Goal: Transaction & Acquisition: Purchase product/service

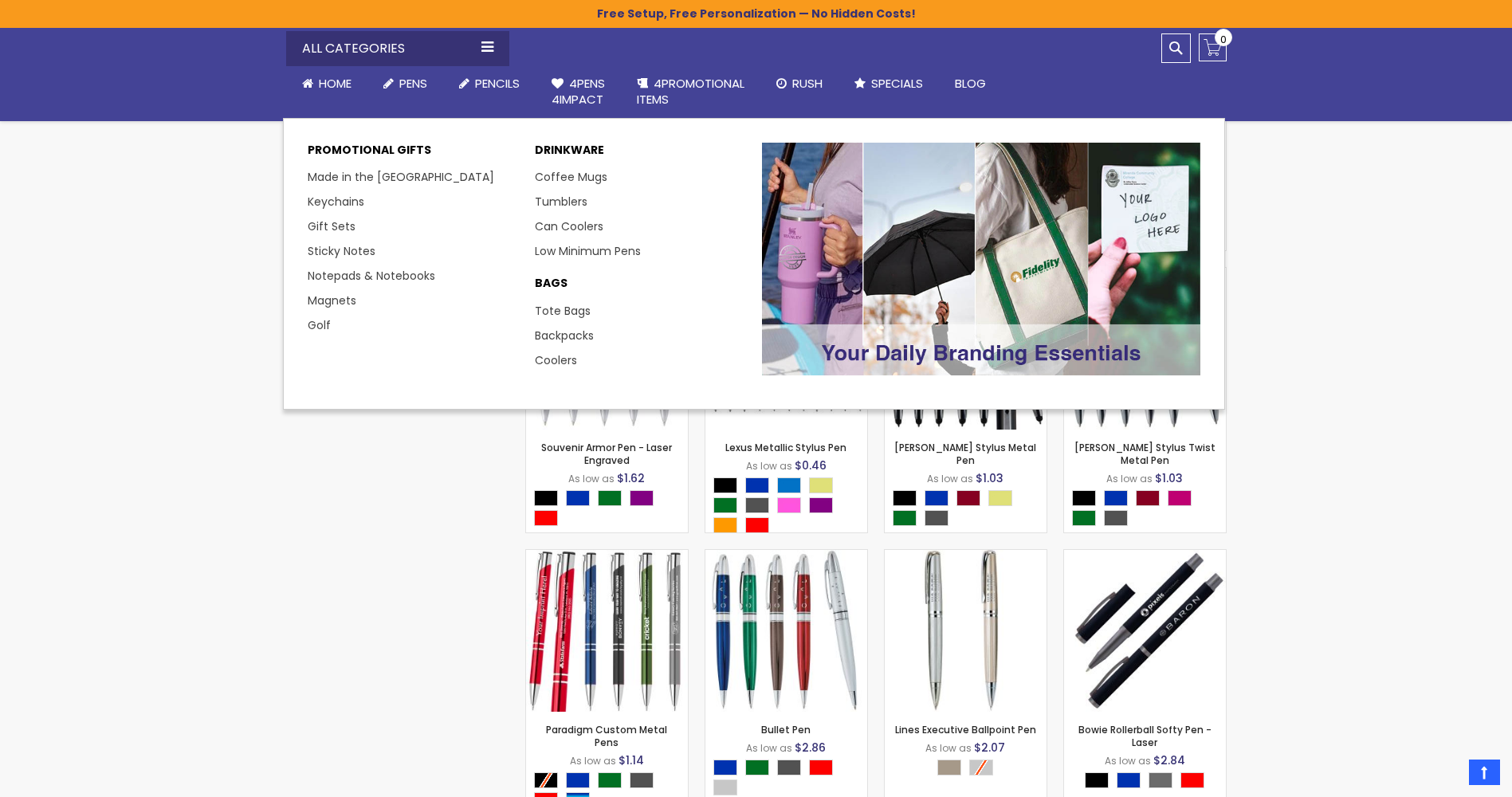
scroll to position [1116, 0]
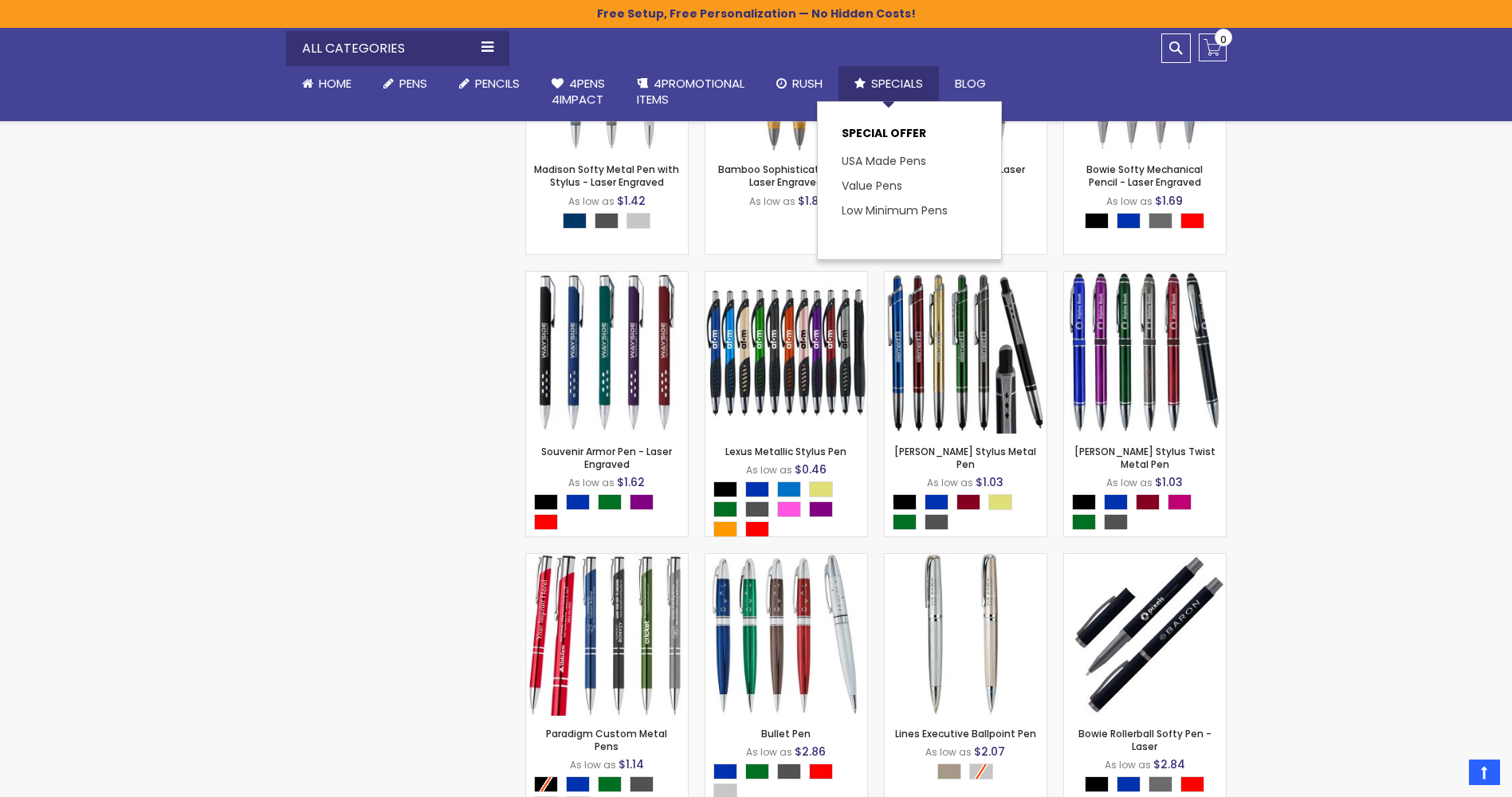
click at [897, 80] on span "Specials" at bounding box center [896, 84] width 52 height 17
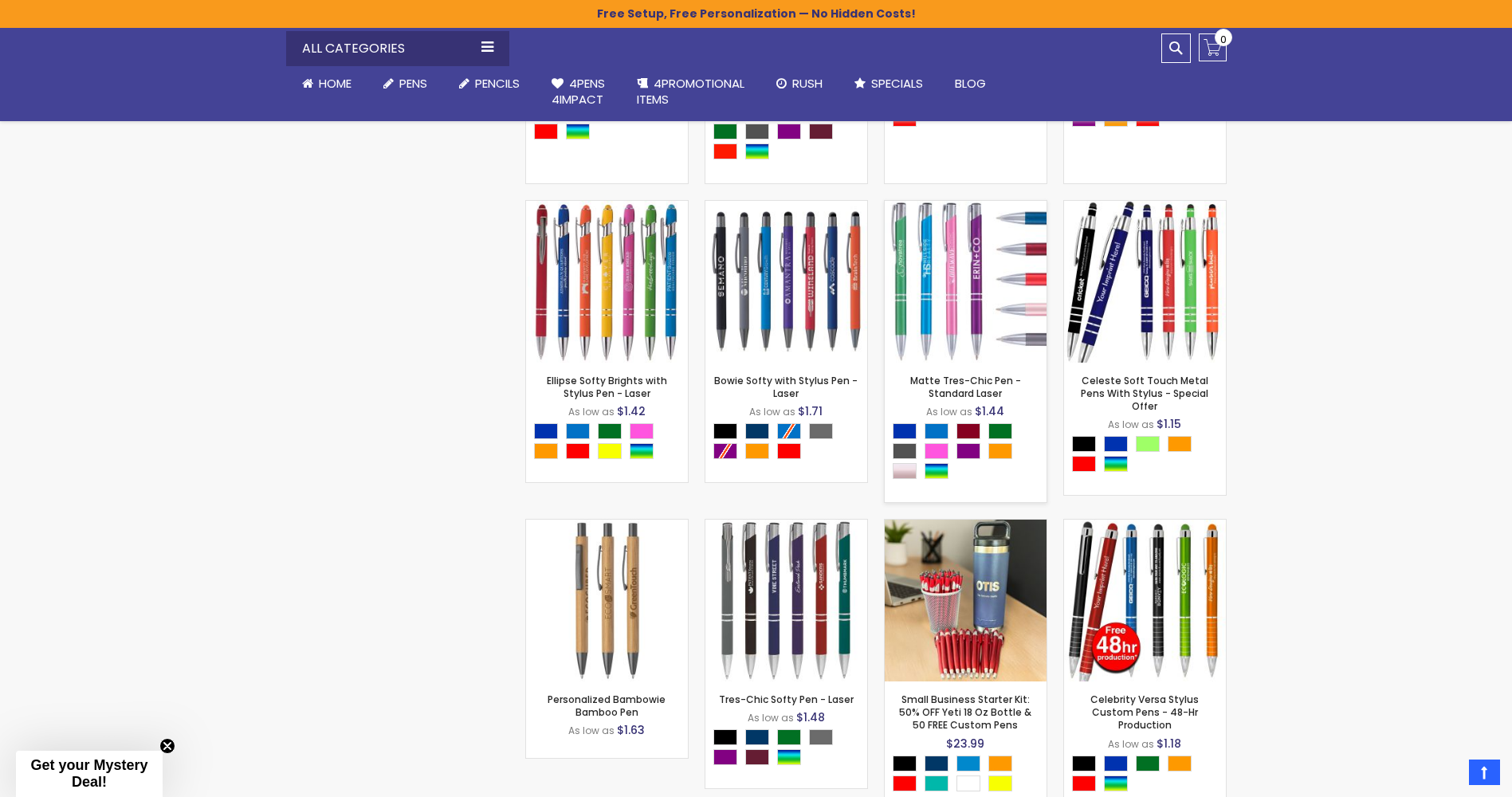
scroll to position [2259, 0]
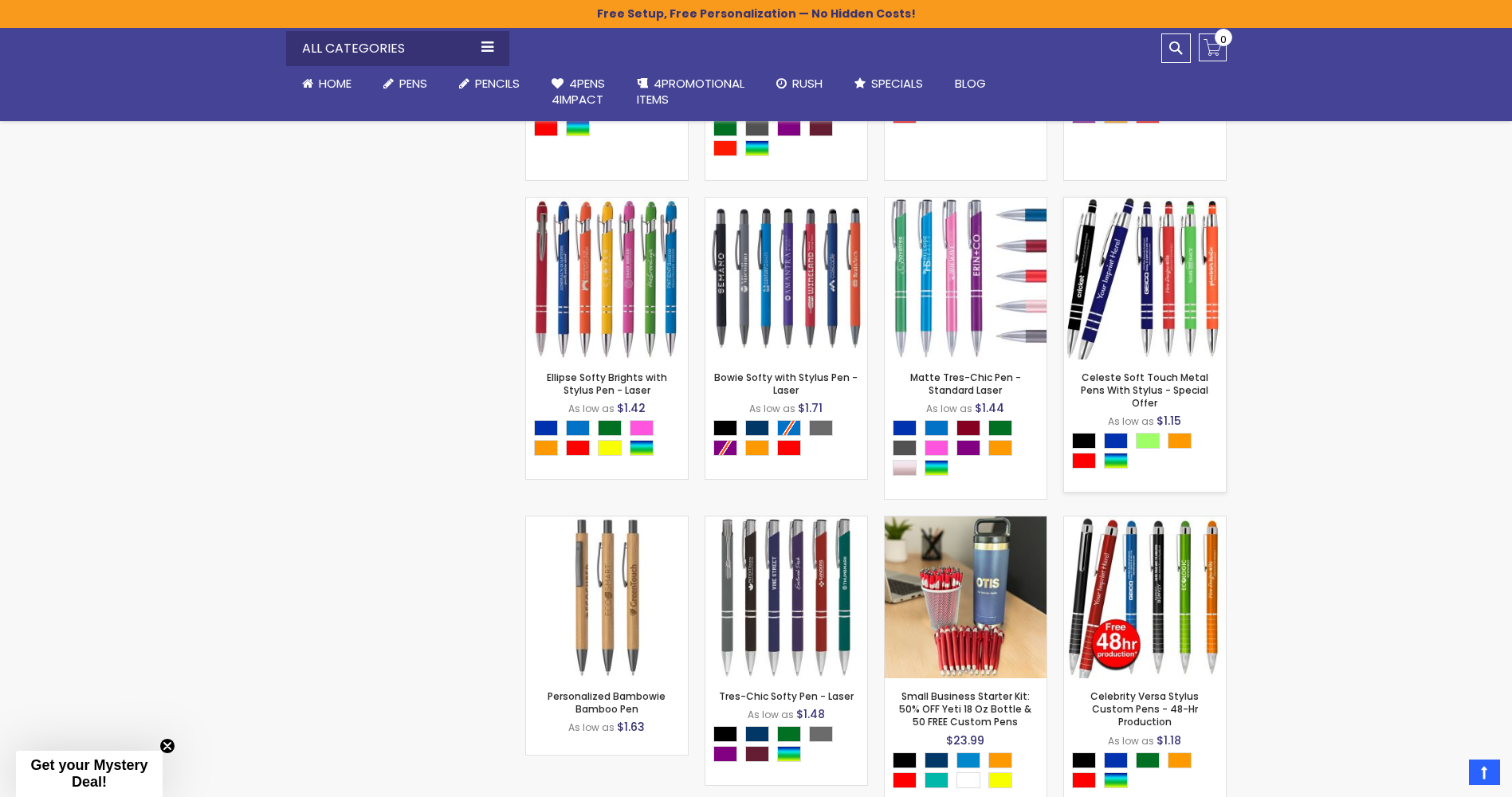
click at [1173, 309] on img at bounding box center [1144, 278] width 162 height 162
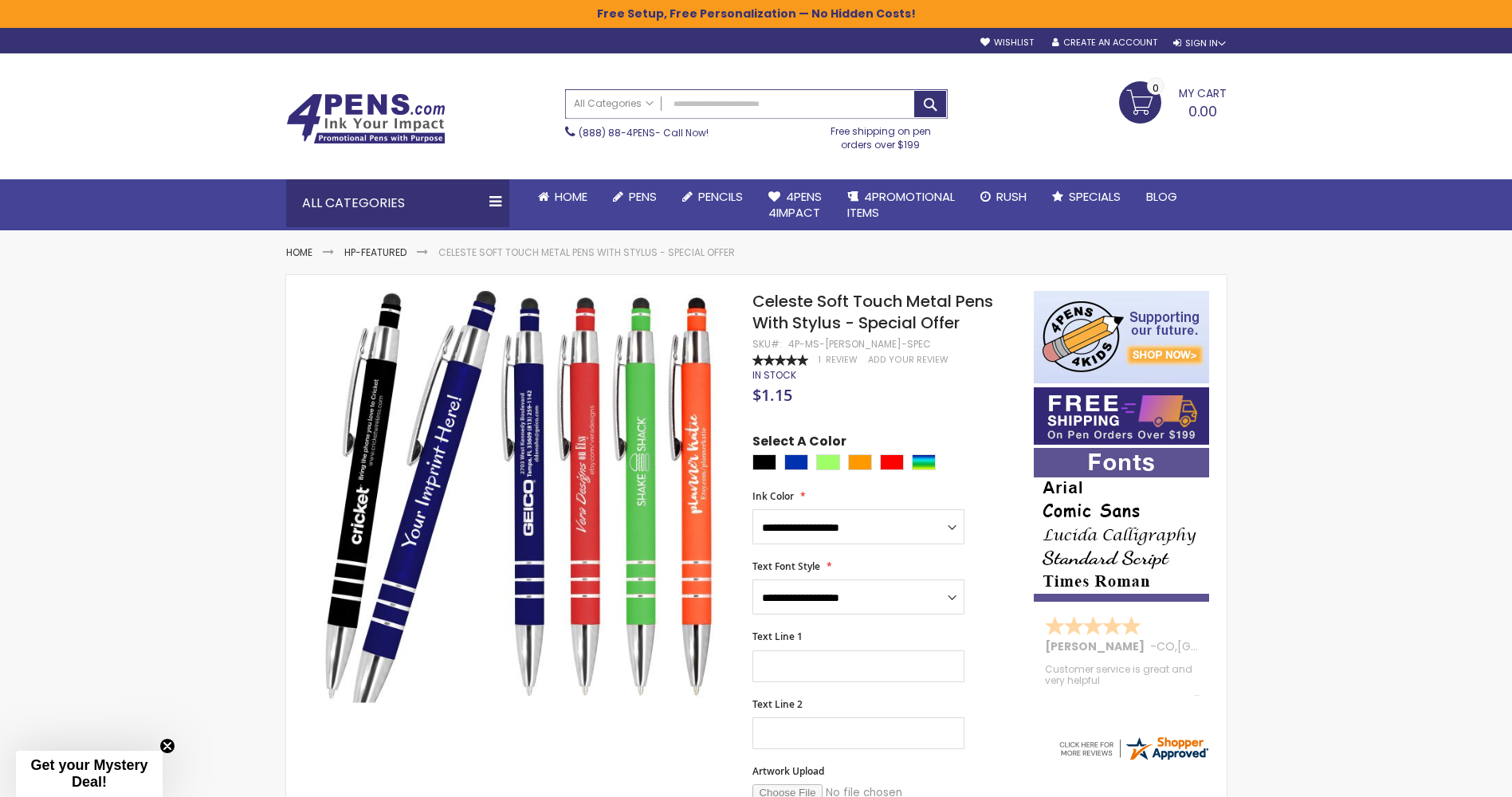
click at [684, 102] on input "Search" at bounding box center [756, 103] width 381 height 28
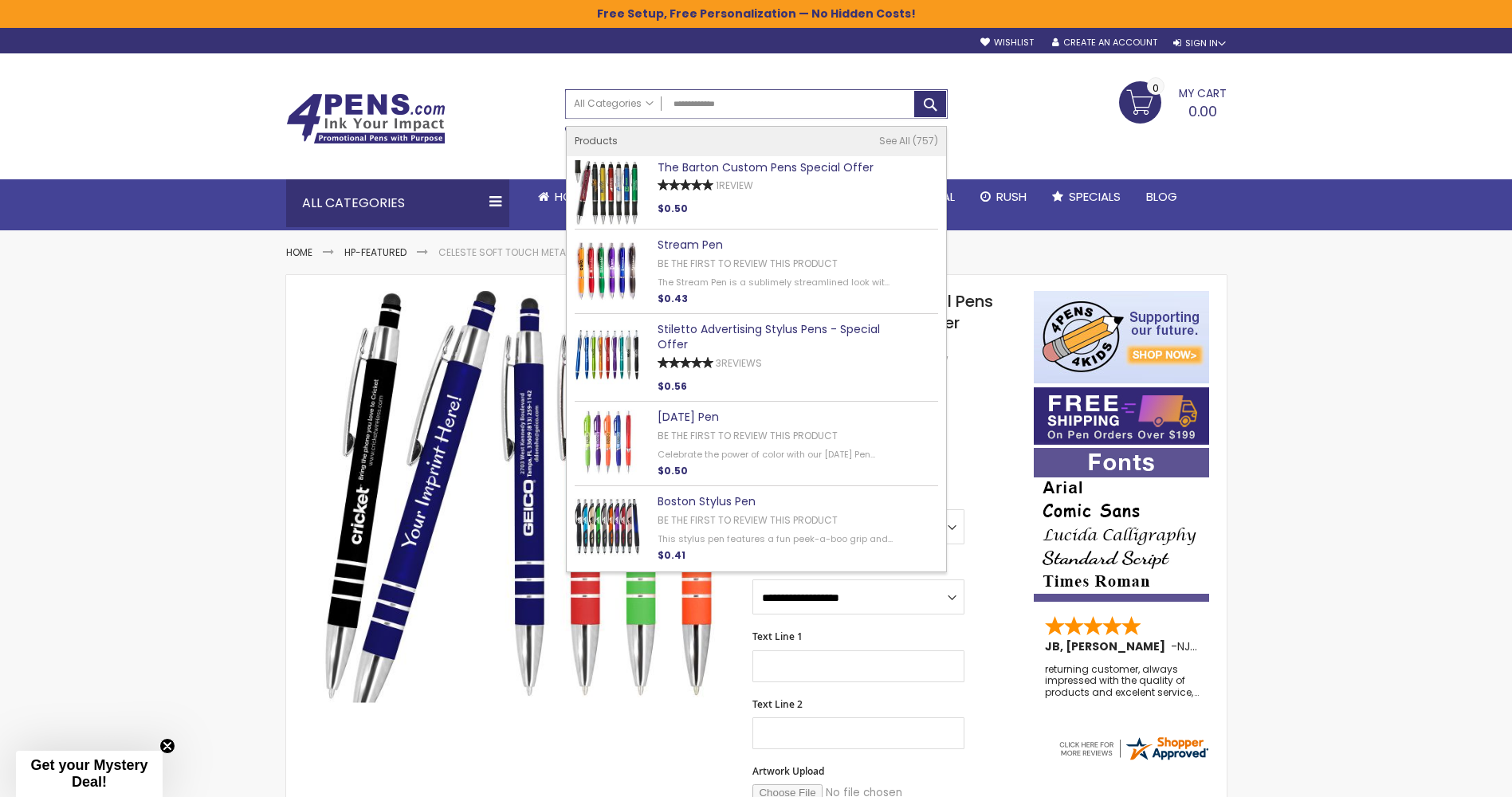
type input "**********"
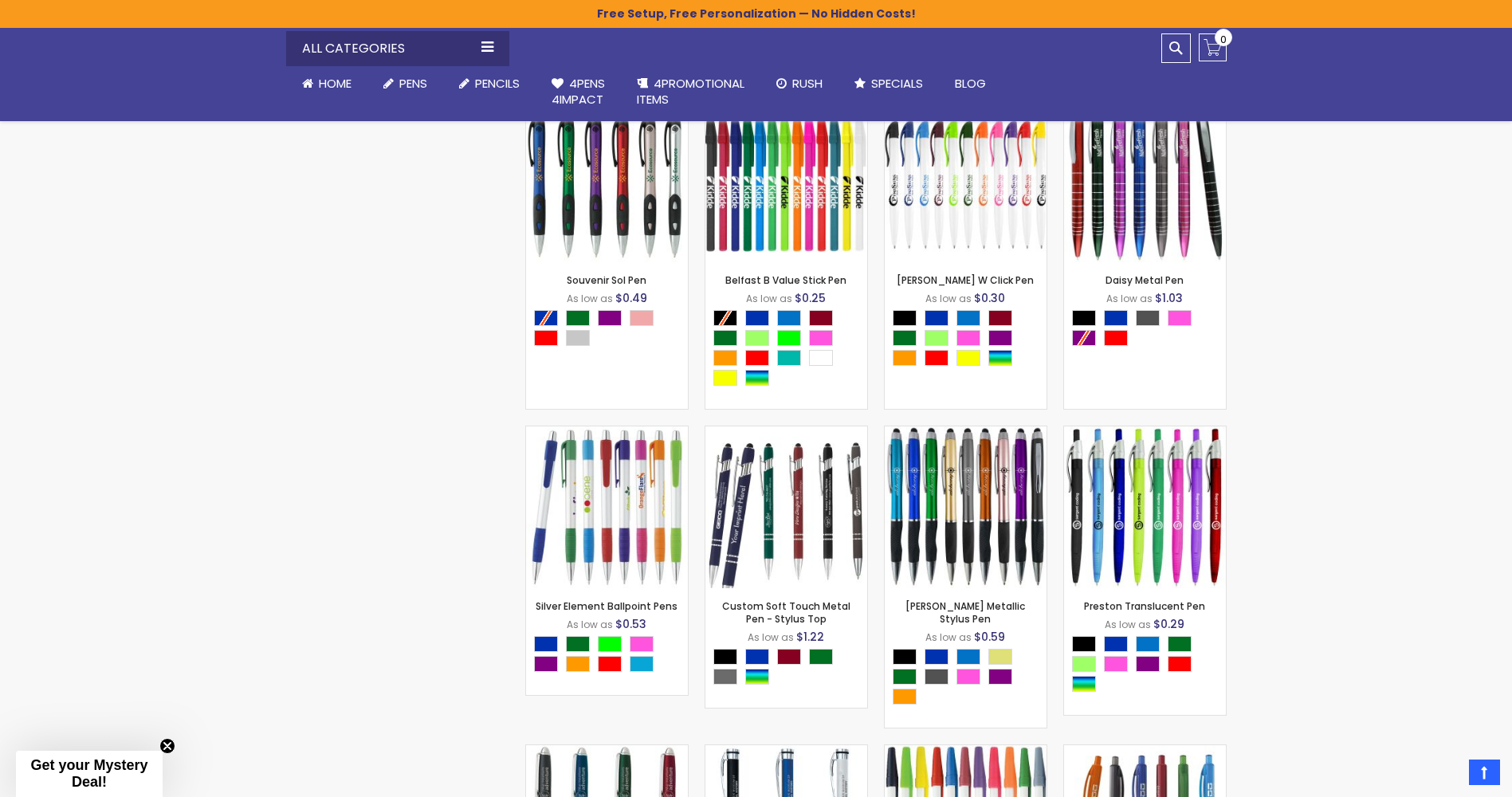
scroll to position [2152, 0]
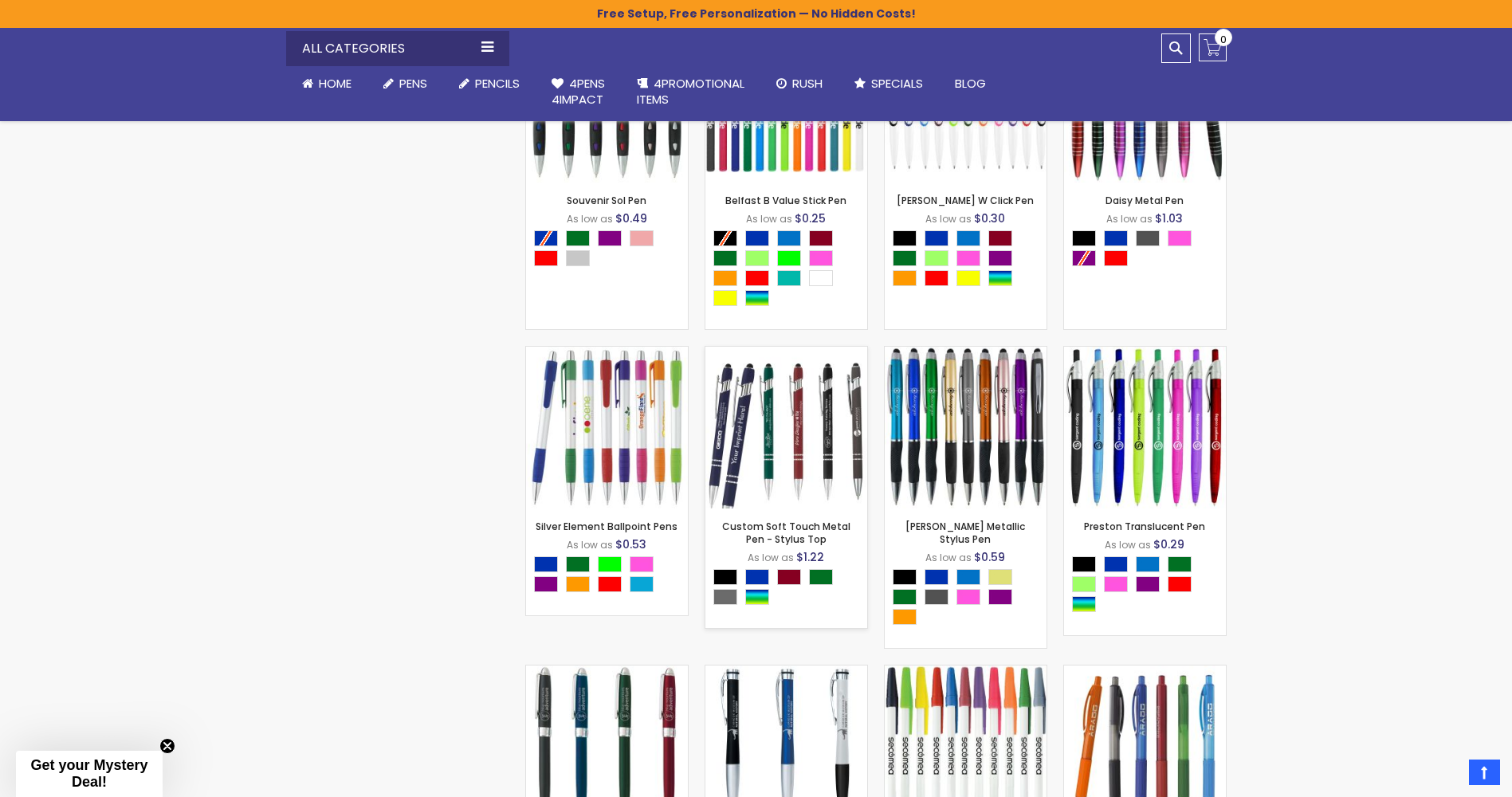
click at [802, 410] on img at bounding box center [786, 427] width 162 height 162
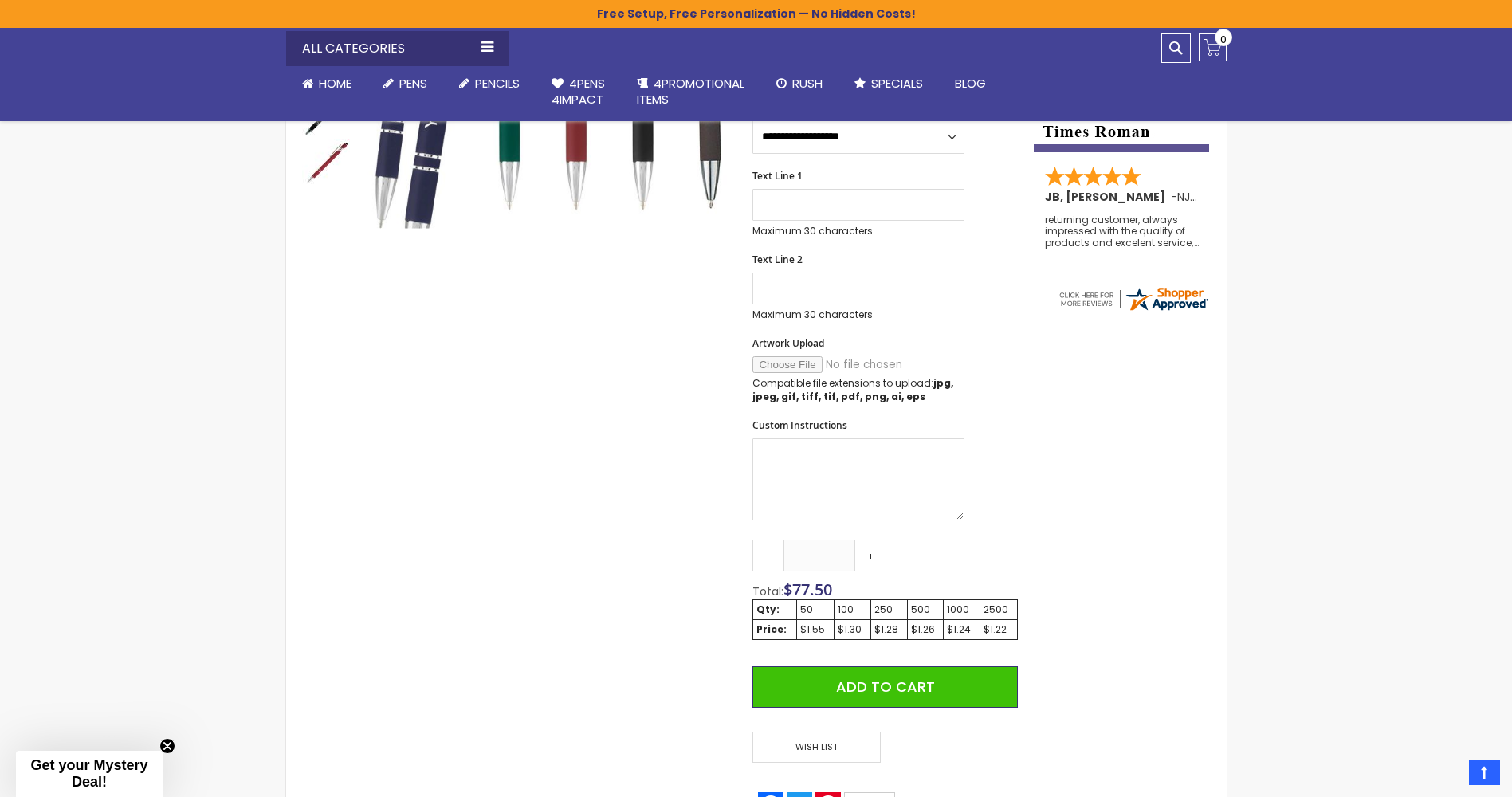
scroll to position [478, 0]
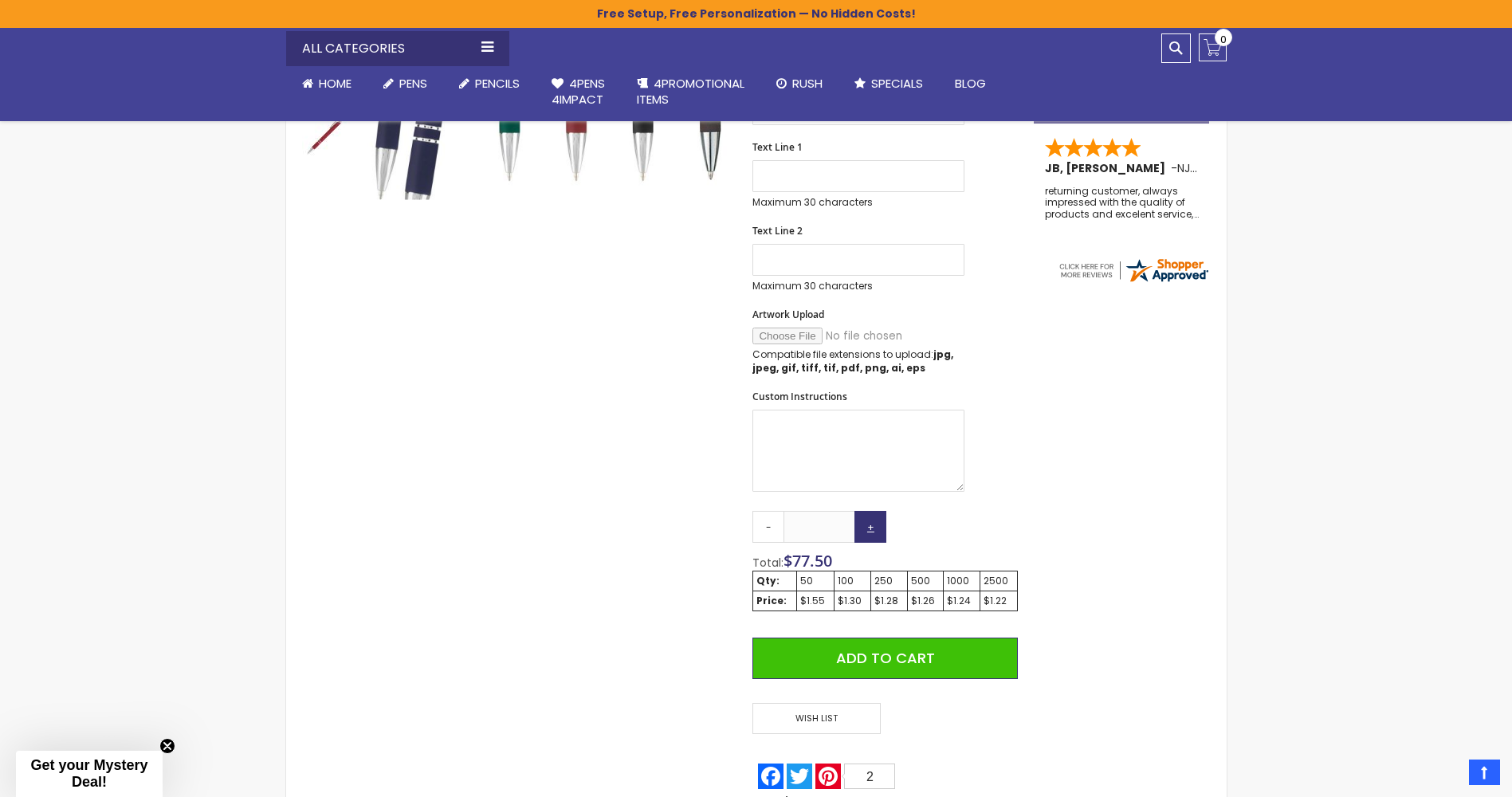
click at [871, 533] on link "+" at bounding box center [871, 527] width 32 height 32
click at [875, 522] on link "+" at bounding box center [871, 527] width 32 height 32
drag, startPoint x: 838, startPoint y: 522, endPoint x: 781, endPoint y: 530, distance: 57.6
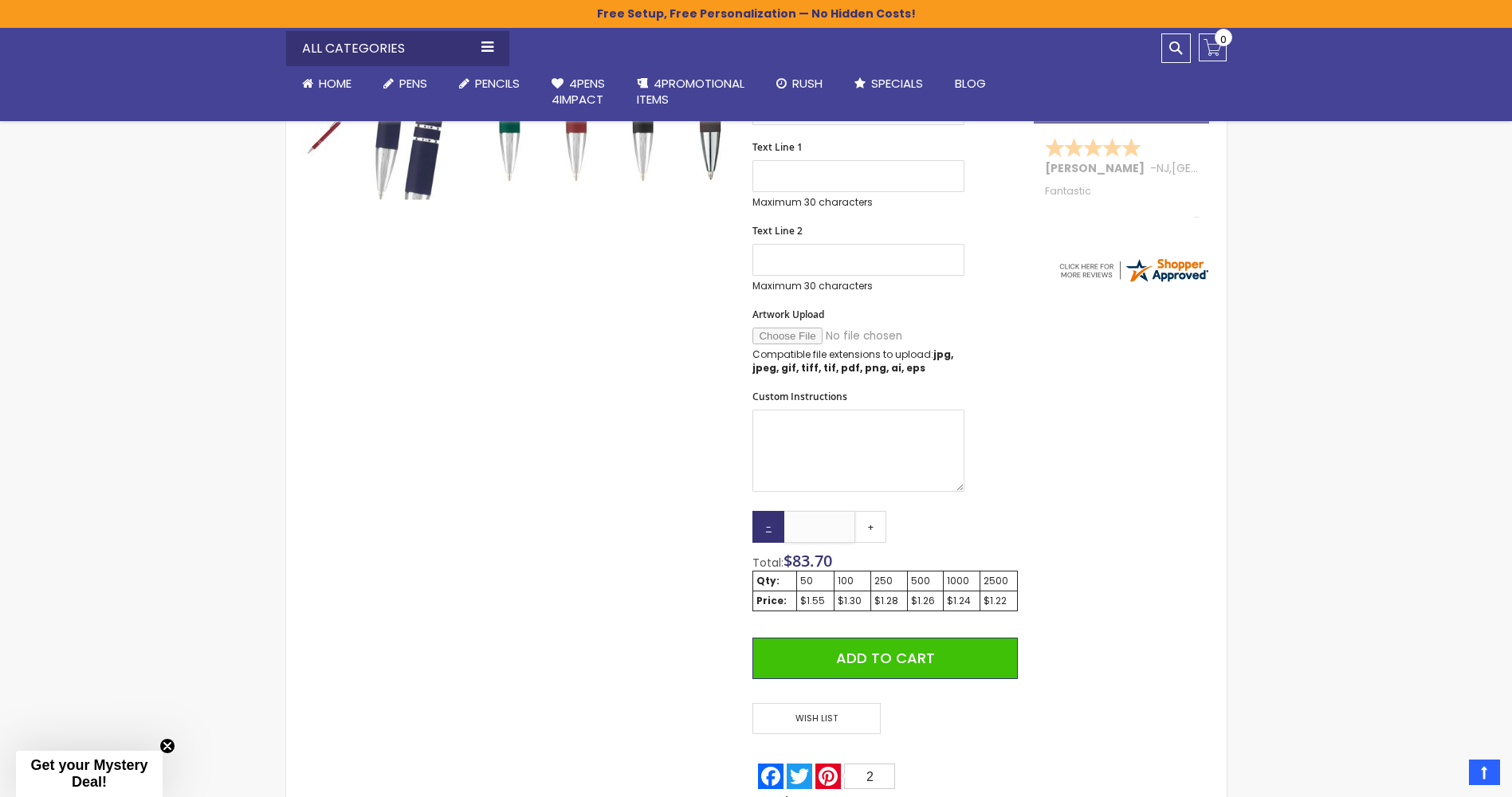
click at [781, 530] on div "- ** +" at bounding box center [819, 527] width 134 height 32
type input "***"
click at [1105, 516] on div "Skip to the end of the images gallery Skip to the beginning of the images galle…" at bounding box center [756, 381] width 925 height 1135
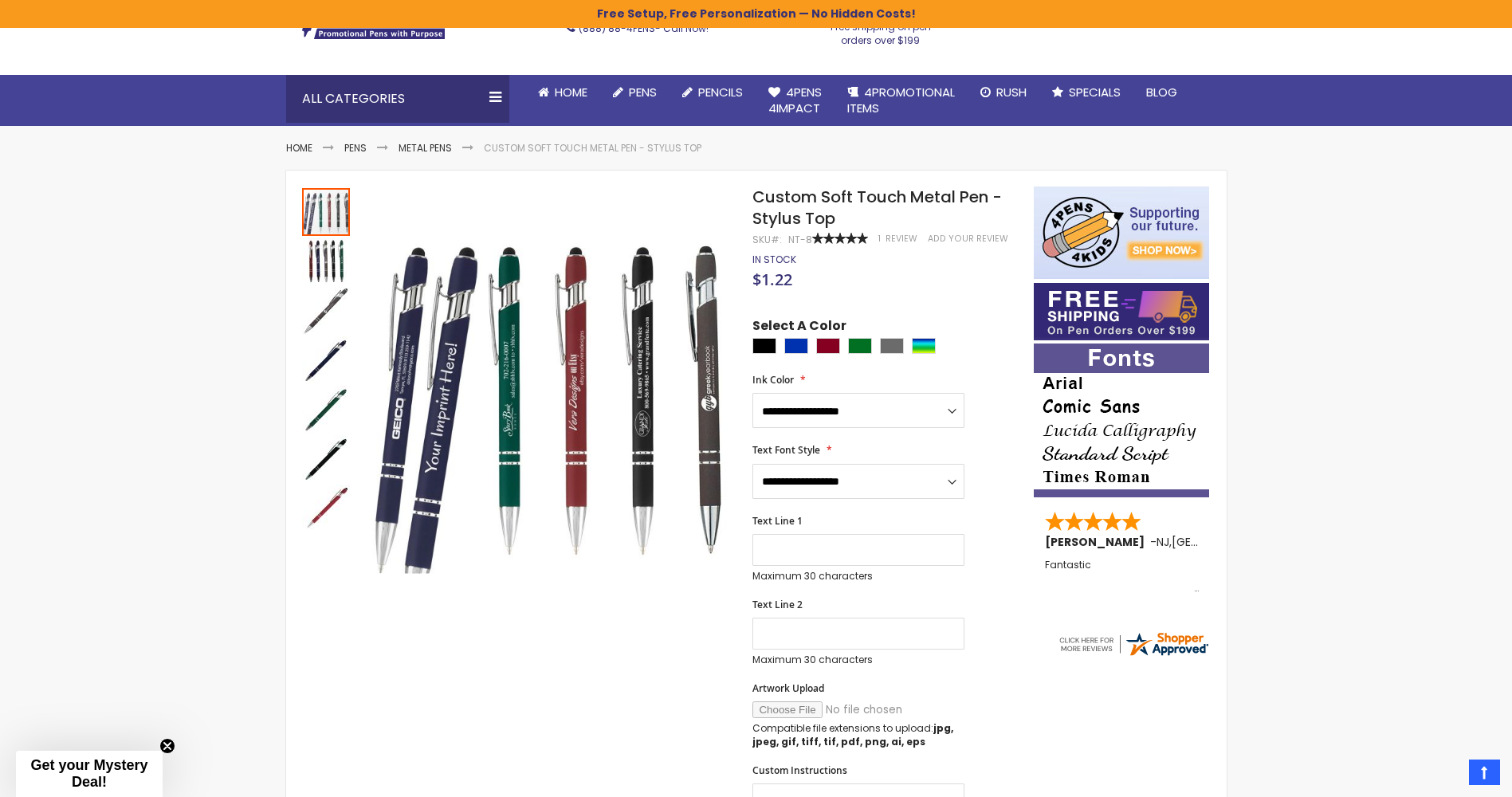
scroll to position [80, 0]
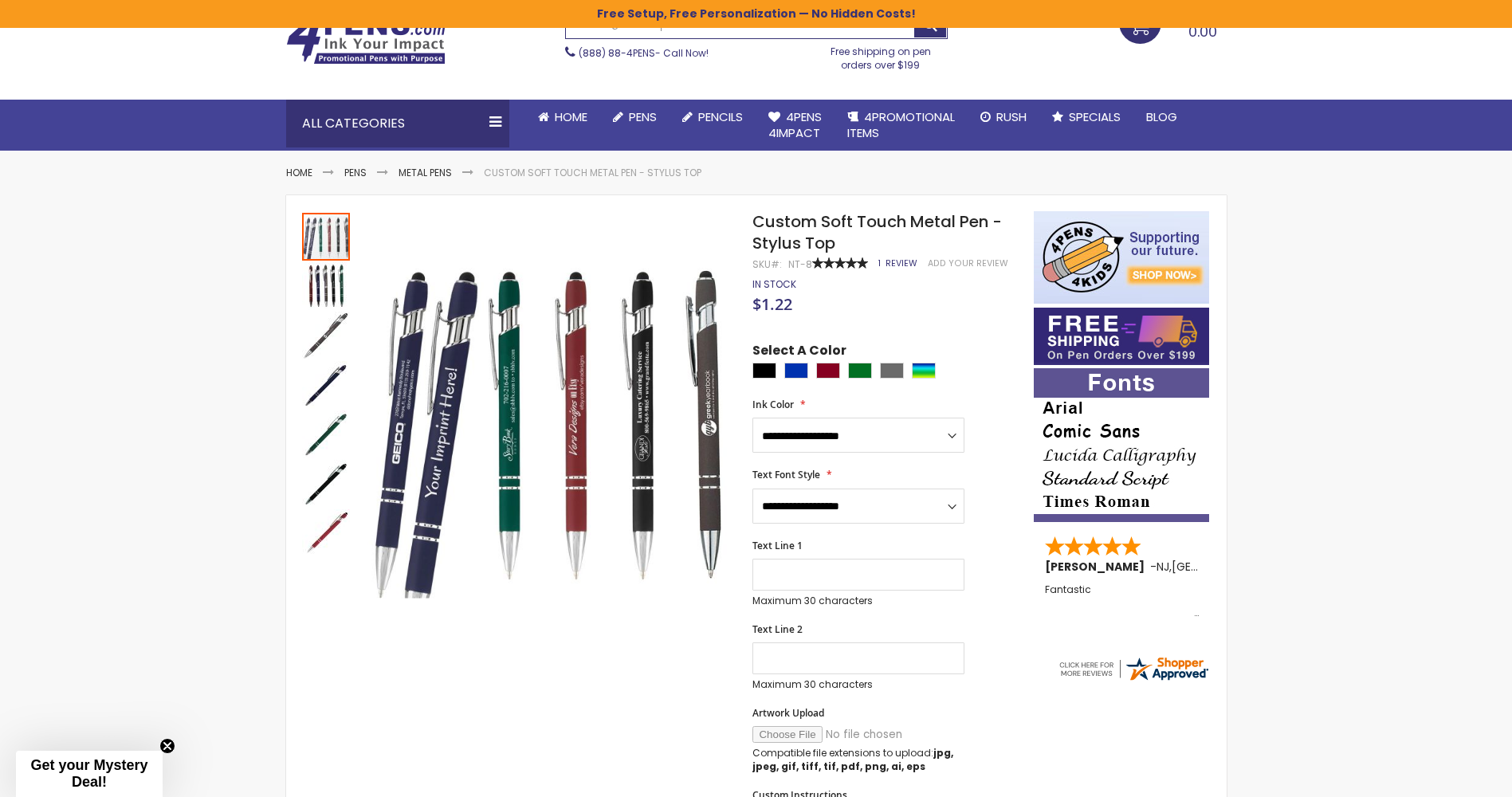
click at [885, 263] on span "Review" at bounding box center [901, 263] width 32 height 12
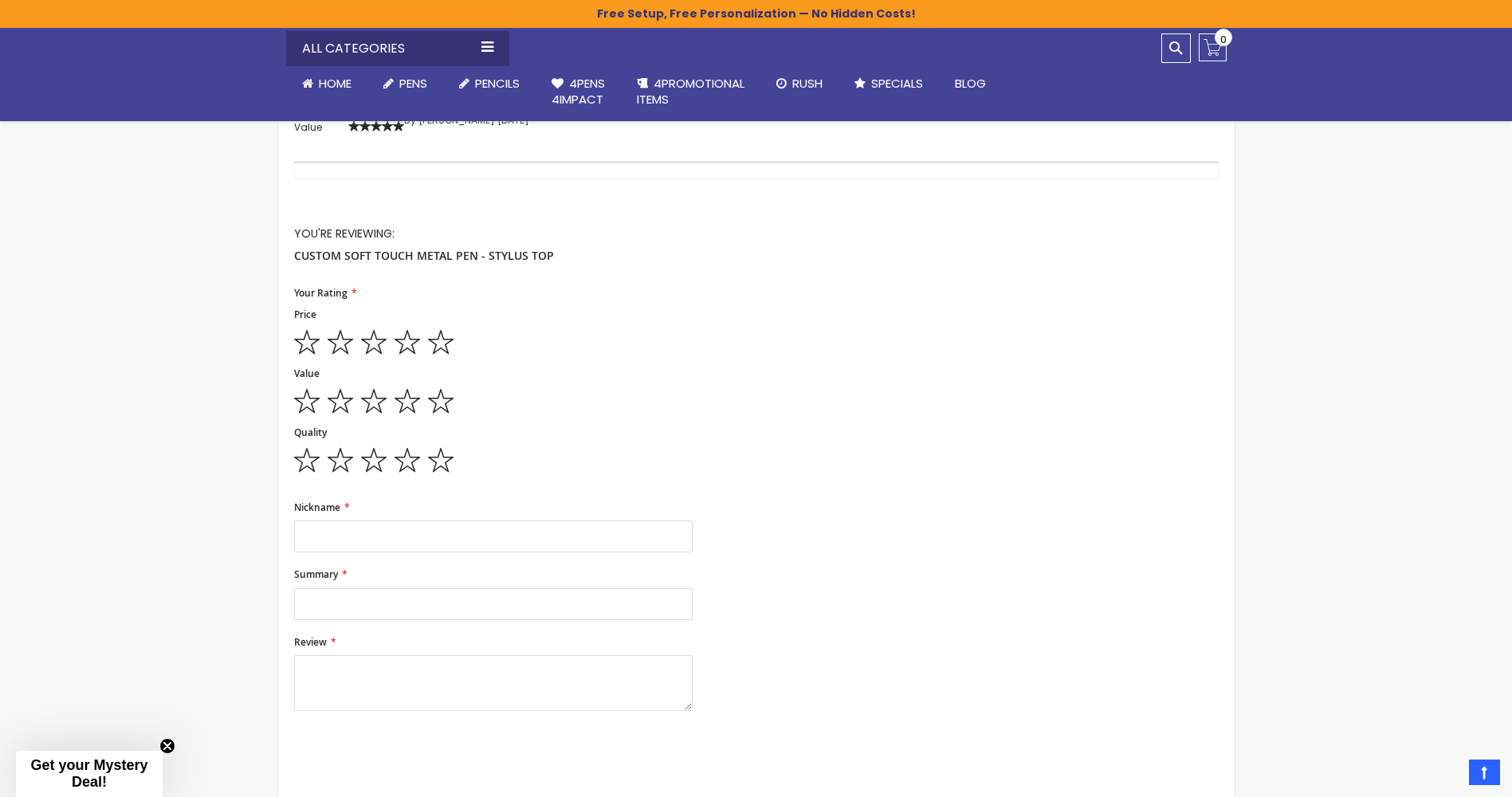
scroll to position [1486, 0]
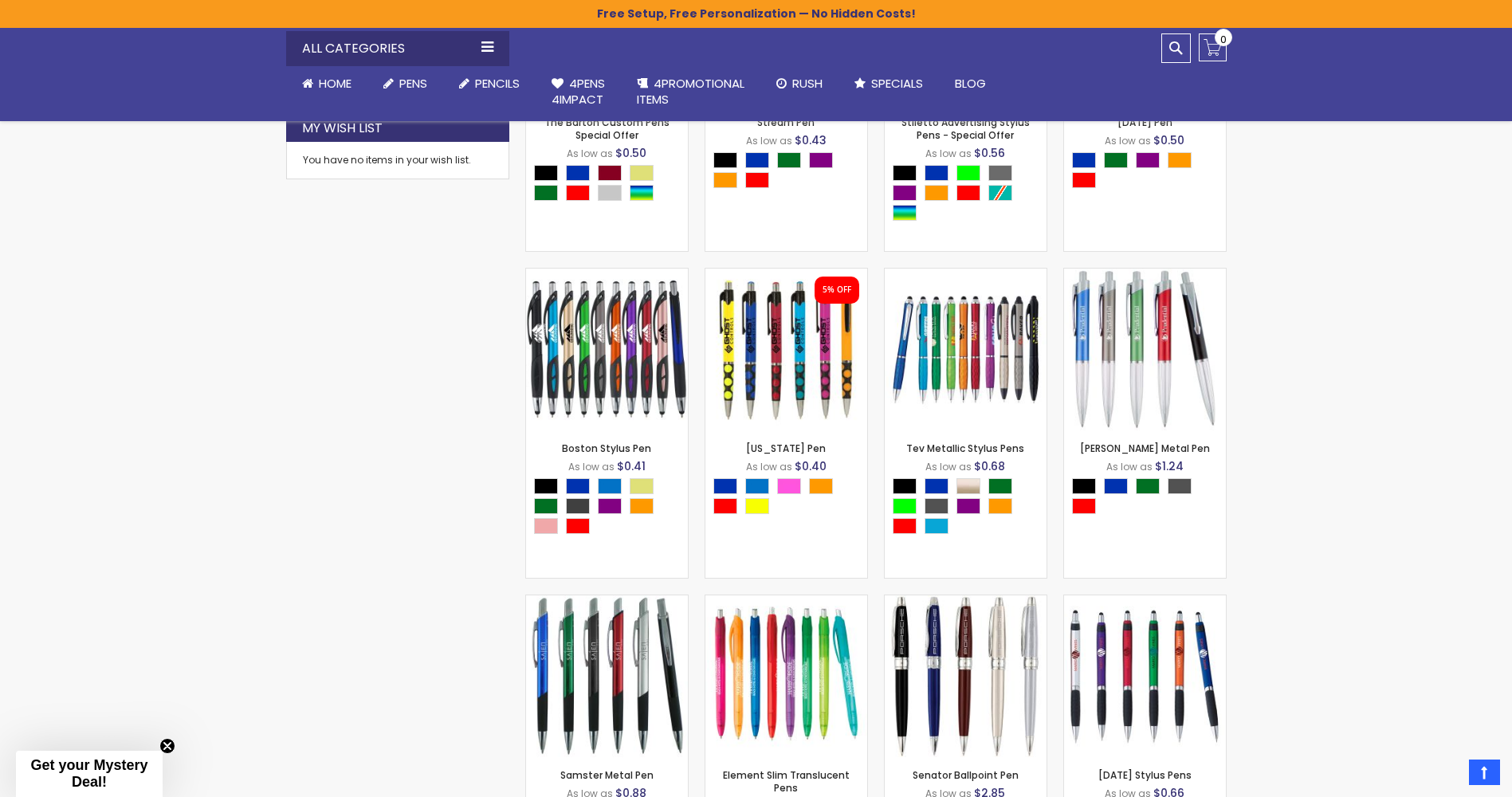
scroll to position [382, 0]
